Goal: Transaction & Acquisition: Purchase product/service

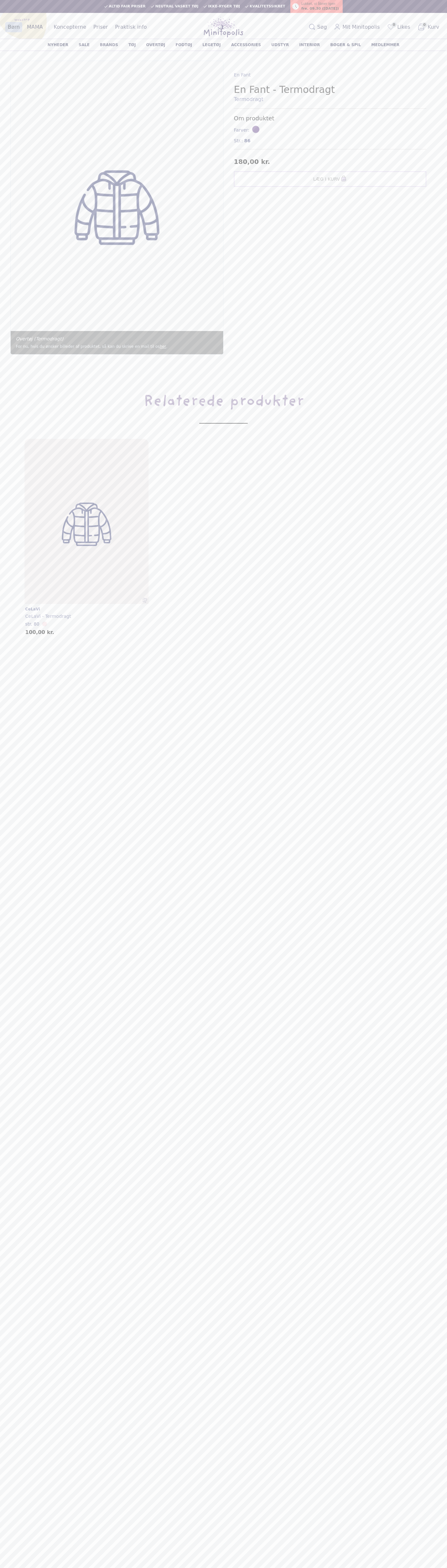
click at [182, 15] on main "Indkøbskurv Søg efter varer Altid fair priser Neutral vasket tøj Ikke-ryger tøj…" at bounding box center [224, 784] width 447 height 1568
click at [421, 1567] on html "Indkøbskurv Søg efter varer Altid fair priser Neutral vasket tøj Ikke-ryger tøj…" at bounding box center [224, 906] width 447 height 1812
click at [30, 1567] on html "Indkøbskurv Søg efter varer Altid fair priser Neutral vasket tøj Ikke-ryger tøj…" at bounding box center [224, 906] width 447 height 1812
click at [15, 1005] on main "Indkøbskurv Søg efter varer Altid fair priser Neutral vasket tøj Ikke-ryger tøj…" at bounding box center [224, 784] width 447 height 1568
click at [238, 141] on span "Str.:" at bounding box center [238, 141] width 9 height 6
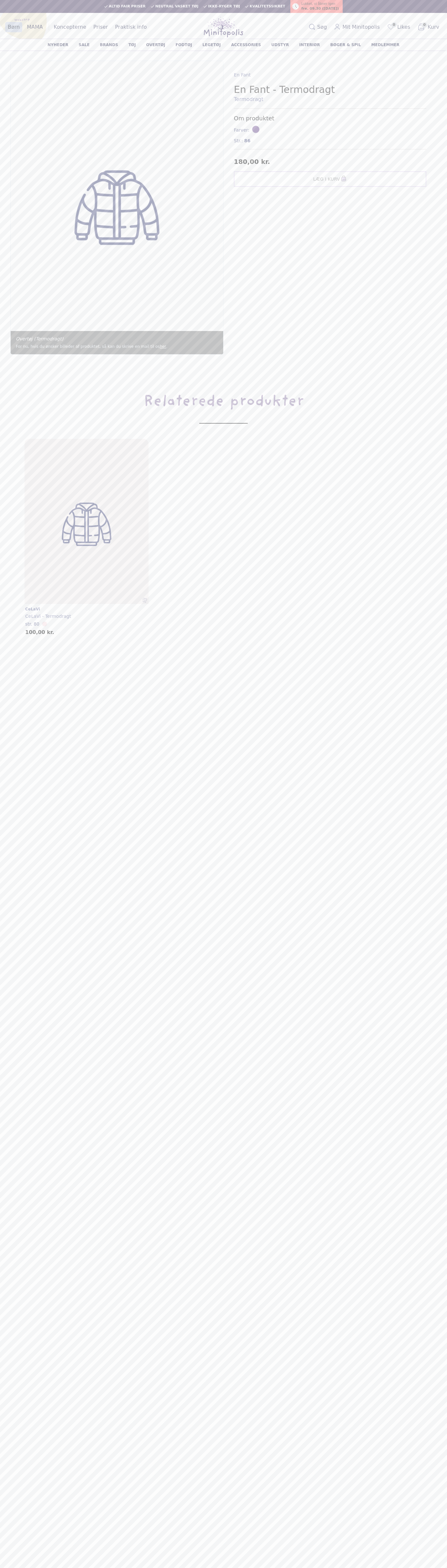
click at [389, 16] on div "Børn MAMA Webshop Koncepterne Priser Praktisk info Events Webshop Børneunivers …" at bounding box center [224, 26] width 447 height 23
click at [441, 475] on section "Overtøj (Termodragt) For nu, hvis du ønsker billeder af produktet, så kan du sk…" at bounding box center [224, 376] width 447 height 652
click at [206, 1567] on html "Indkøbskurv Søg efter varer Altid fair priser Neutral vasket tøj Ikke-ryger tøj…" at bounding box center [224, 906] width 447 height 1812
click at [8, 617] on section "Overtøj (Termodragt) For nu, hvis du ønsker billeder af produktet, så kan du sk…" at bounding box center [224, 376] width 447 height 652
click at [238, 141] on span "Str.:" at bounding box center [238, 141] width 9 height 6
